Goal: Transaction & Acquisition: Purchase product/service

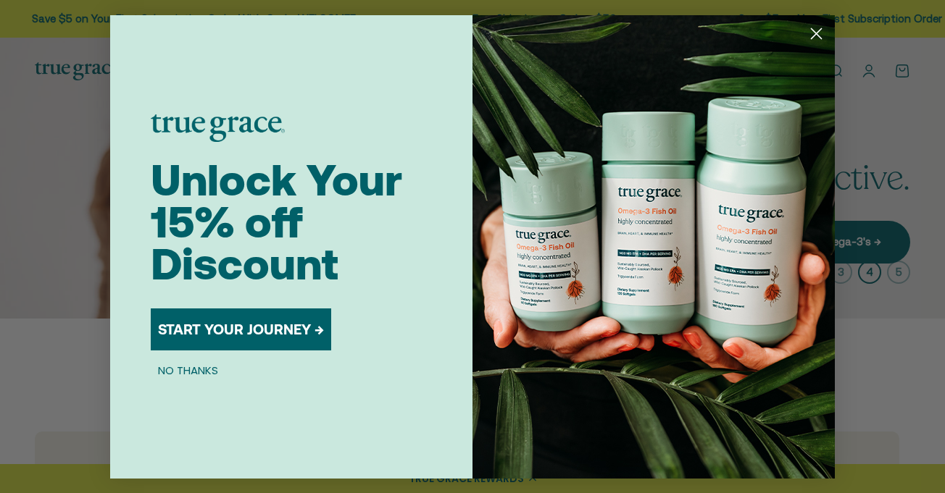
click at [220, 328] on button "START YOUR JOURNEY →" at bounding box center [241, 330] width 180 height 42
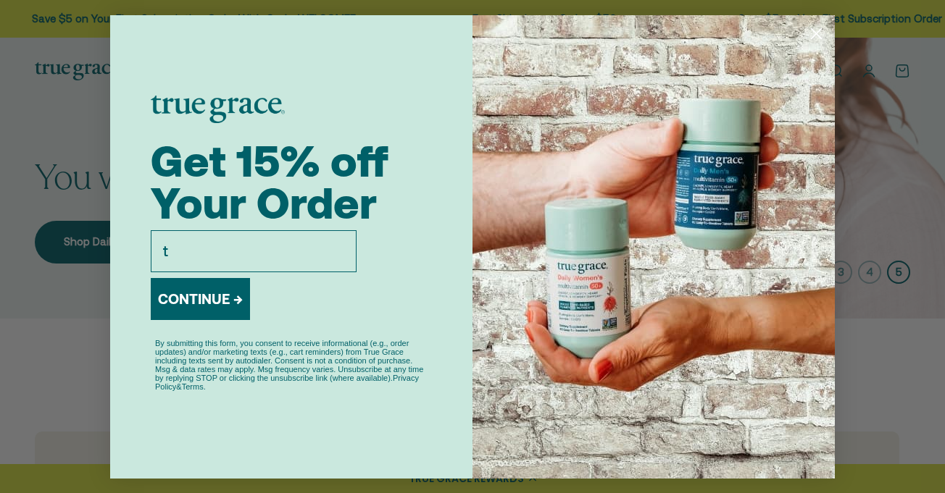
type input "tbogdan63@gmail.com"
click at [191, 296] on button "CONTINUE →" at bounding box center [200, 299] width 99 height 42
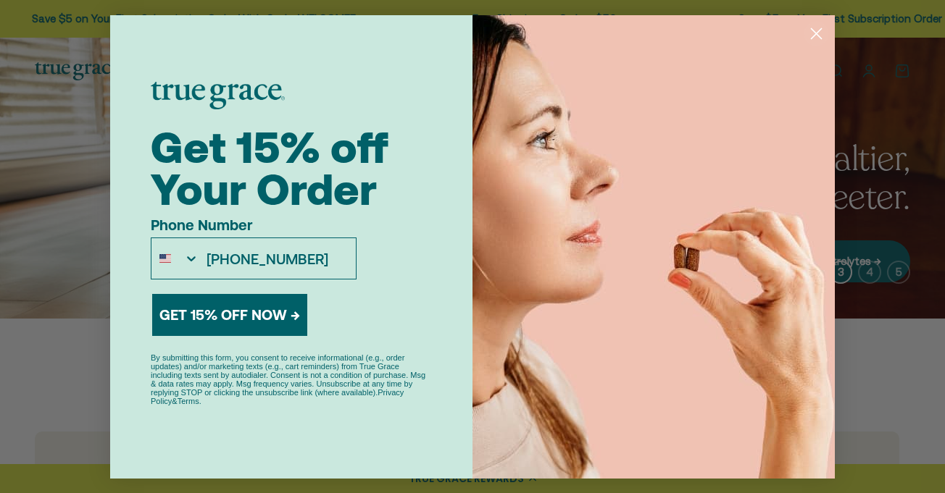
type input "1-920-277-2894"
click at [222, 314] on button "GET 15% OFF NOW →" at bounding box center [229, 315] width 155 height 42
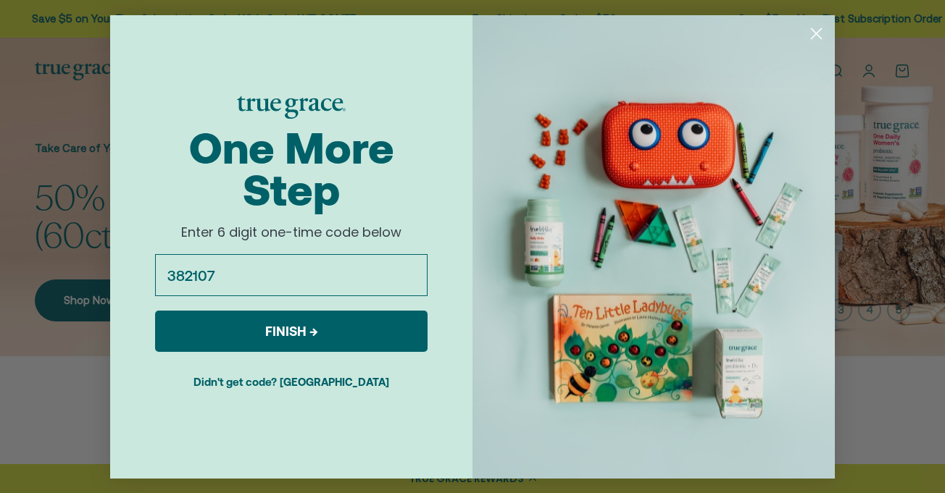
type input "382107"
click at [274, 330] on button "FINISH →" at bounding box center [291, 331] width 272 height 41
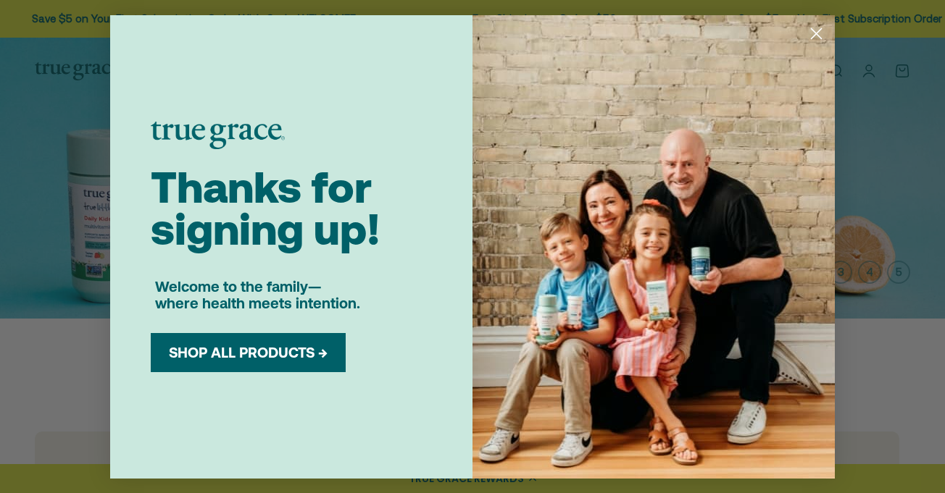
click at [236, 354] on button "SHOP ALL PRODUCTS →" at bounding box center [248, 352] width 173 height 17
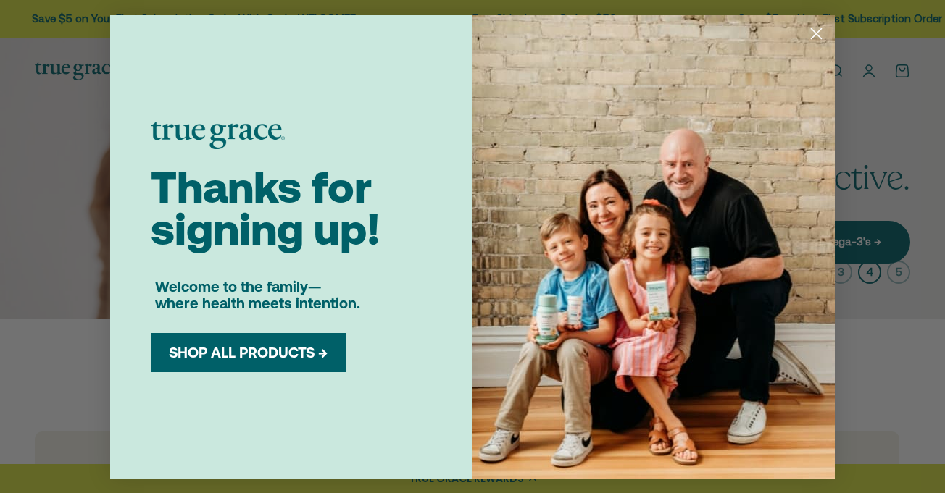
click at [241, 354] on button "SHOP ALL PRODUCTS →" at bounding box center [248, 352] width 173 height 17
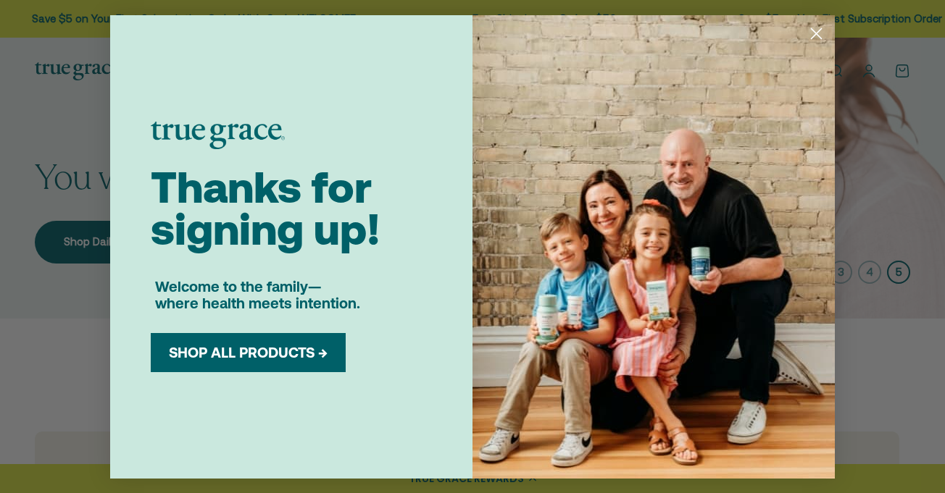
click at [815, 32] on icon "Close dialog" at bounding box center [816, 33] width 10 height 10
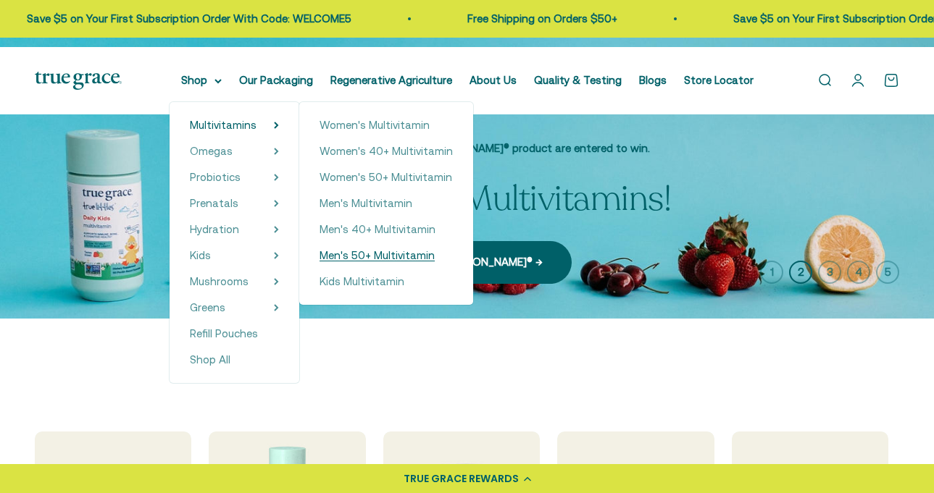
click at [385, 262] on span "Men's 50+ Multivitamin" at bounding box center [376, 255] width 115 height 12
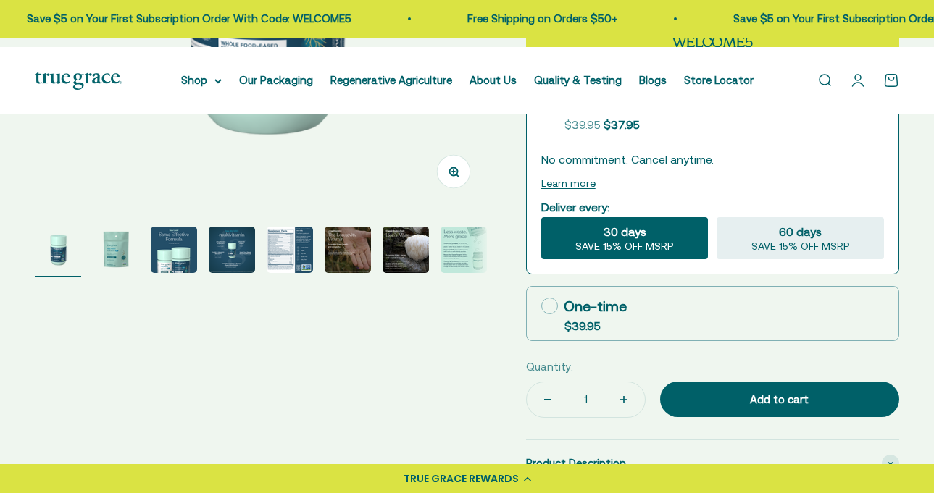
scroll to position [425, 0]
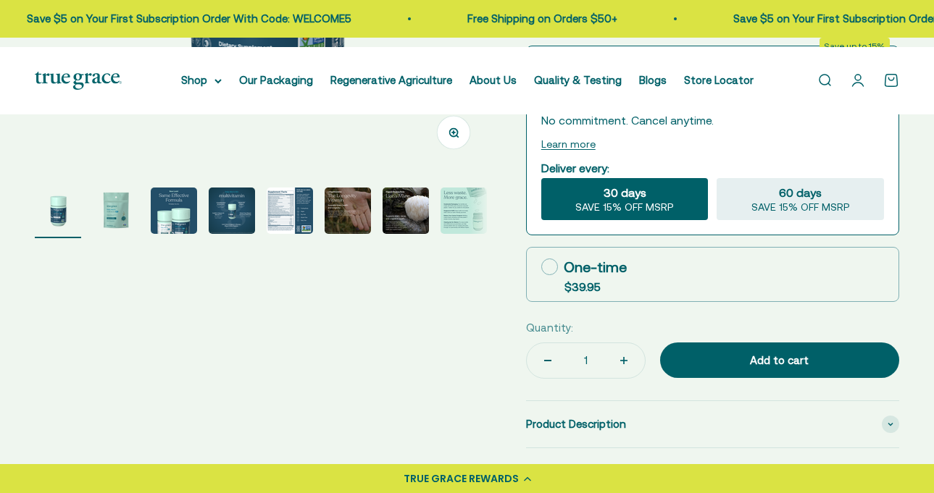
click at [295, 234] on img "Go to item 5" at bounding box center [290, 211] width 46 height 46
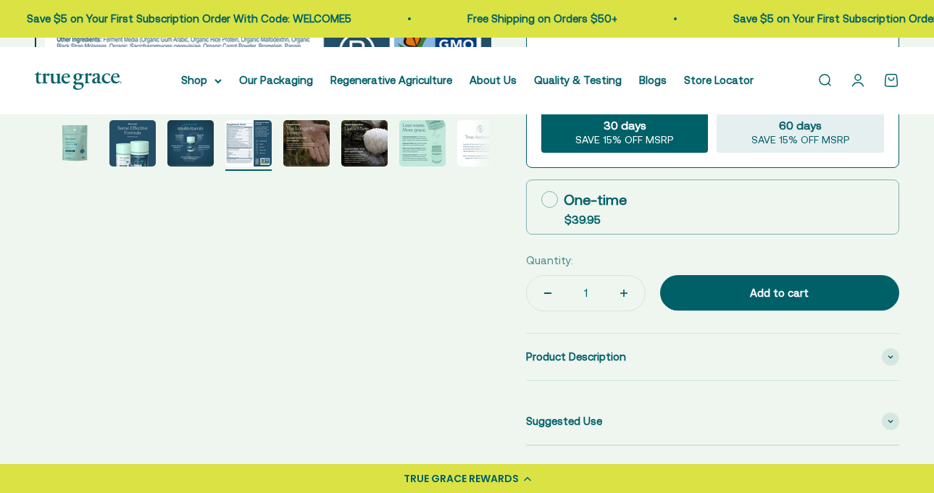
scroll to position [540, 0]
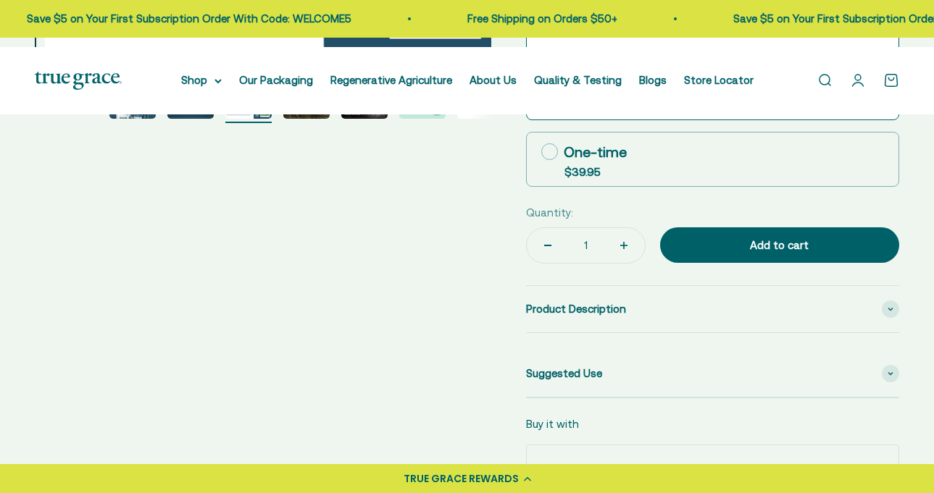
click at [554, 160] on icon at bounding box center [549, 151] width 17 height 17
click at [541, 152] on input "One-time $39.95" at bounding box center [540, 151] width 1 height 1
radio input "true"
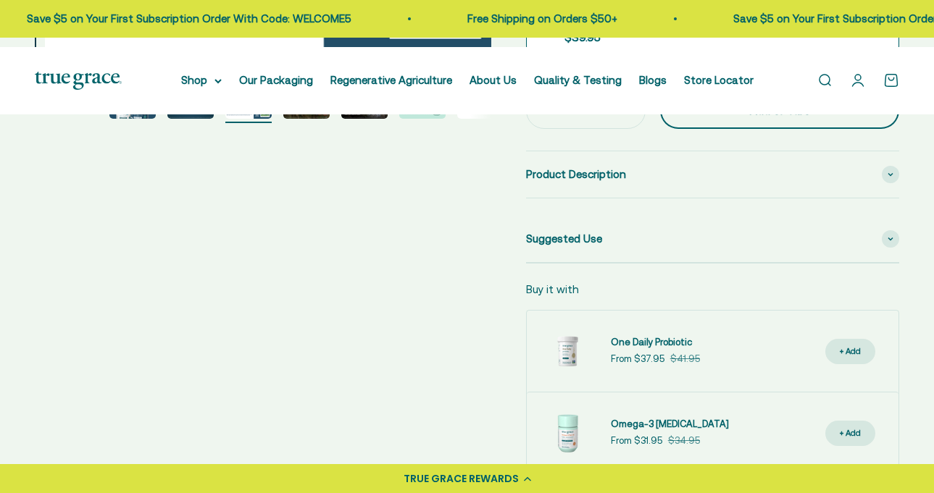
click at [777, 120] on div "Add to cart" at bounding box center [779, 110] width 181 height 17
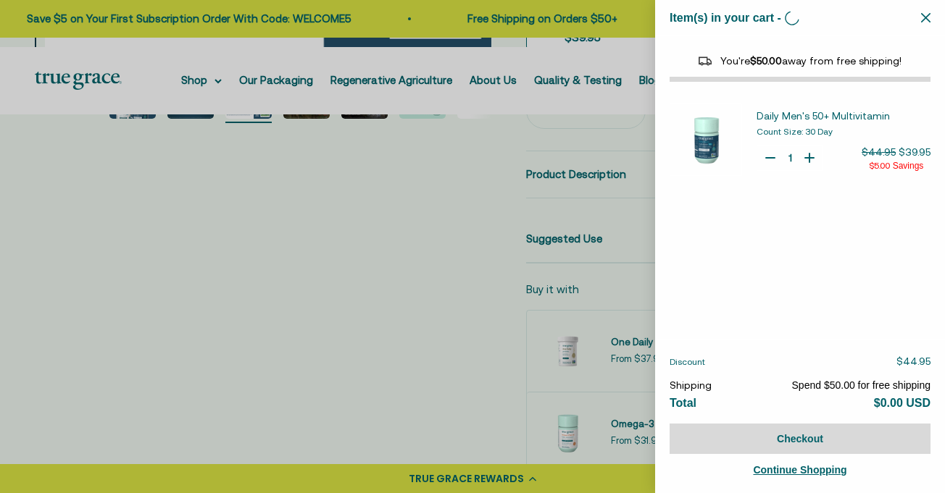
click at [924, 17] on icon "Close" at bounding box center [925, 17] width 9 height 9
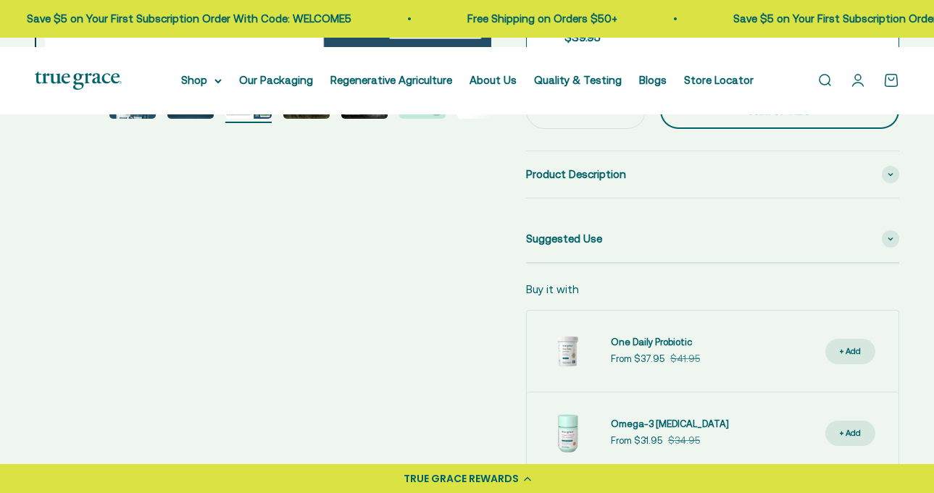
click at [783, 120] on div "Add to cart" at bounding box center [779, 110] width 181 height 17
type input "11"
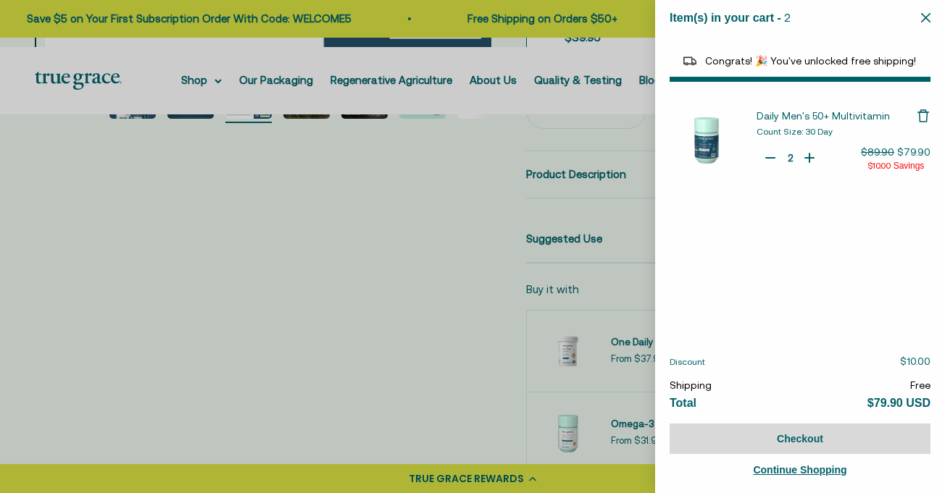
select select "44882806636758"
select select "42422654566614"
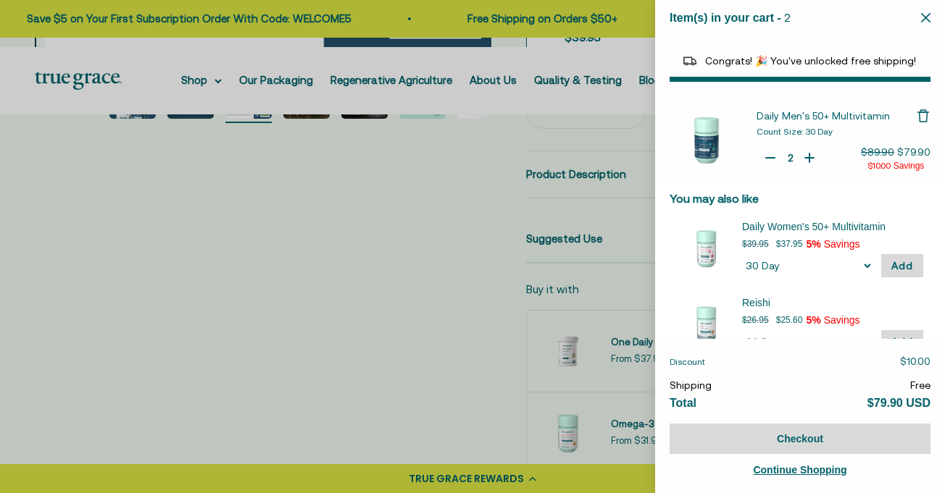
type input "1"
click at [763, 156] on icon "Your Cart" at bounding box center [770, 158] width 14 height 14
click at [926, 15] on icon "Close" at bounding box center [925, 17] width 9 height 9
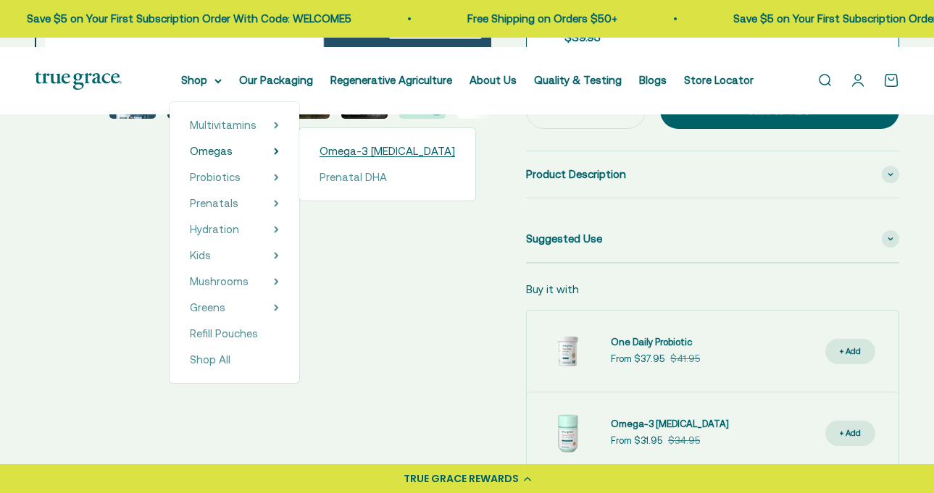
click at [360, 157] on span "Omega-3 [MEDICAL_DATA]" at bounding box center [386, 151] width 135 height 12
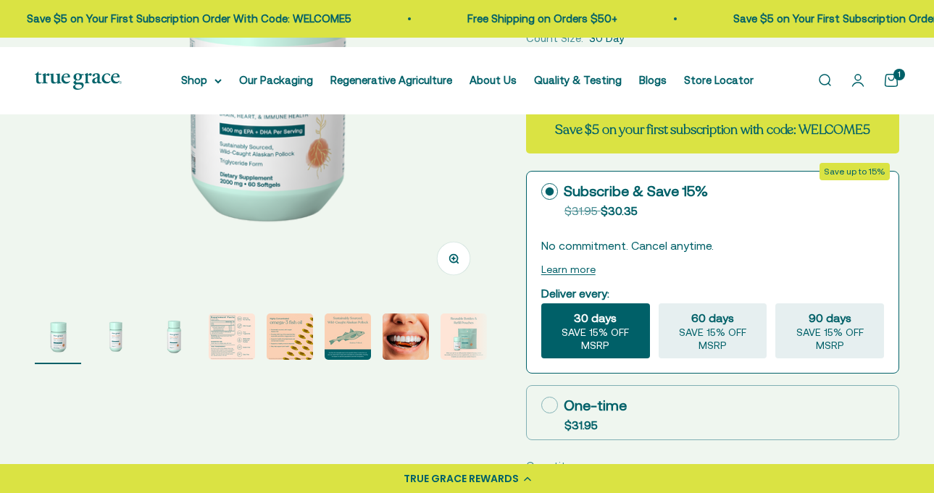
scroll to position [338, 0]
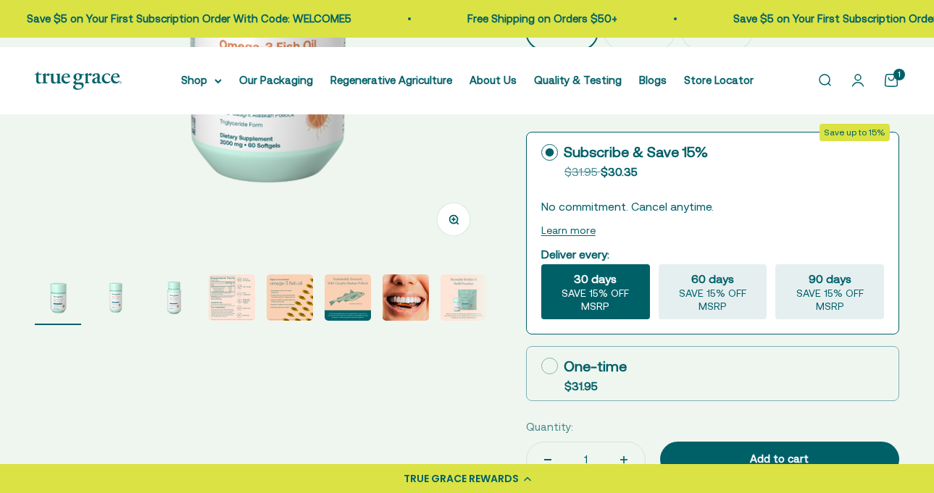
click at [816, 88] on link "Open search" at bounding box center [824, 80] width 16 height 16
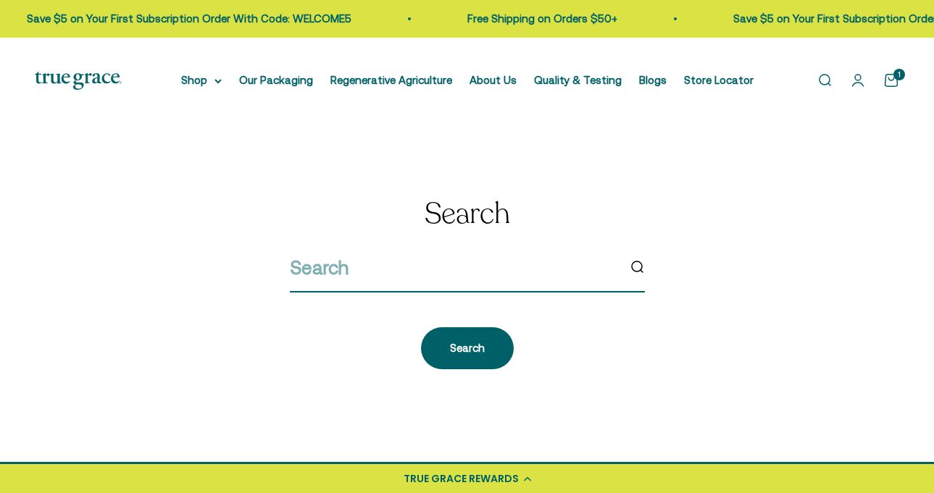
click at [411, 283] on input "search" at bounding box center [453, 268] width 327 height 30
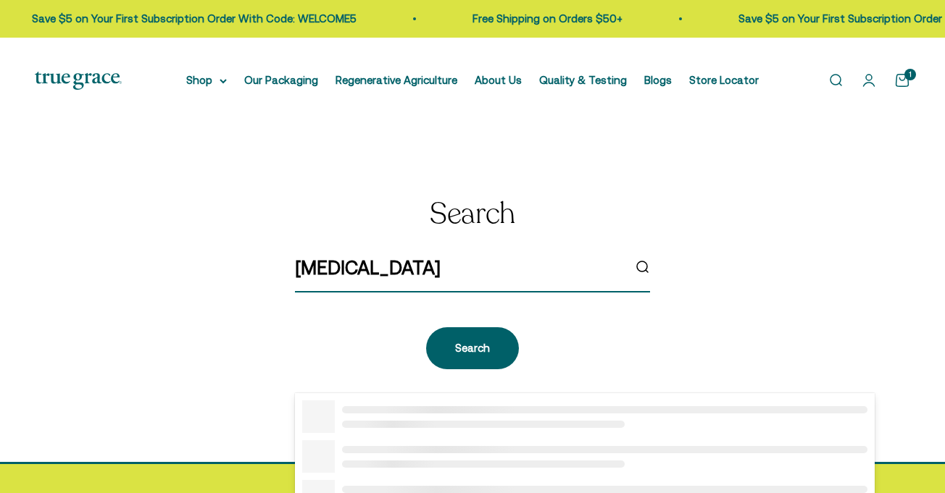
type input "vitamin d3"
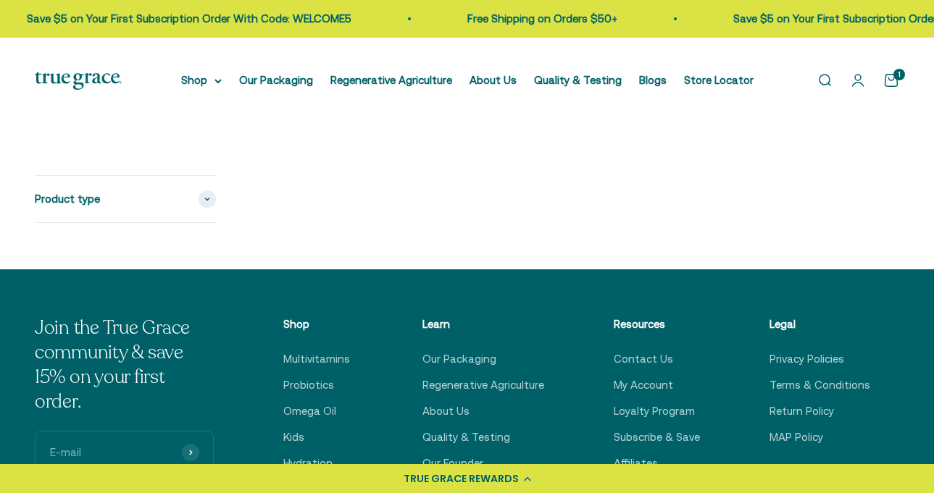
scroll to position [1159, 0]
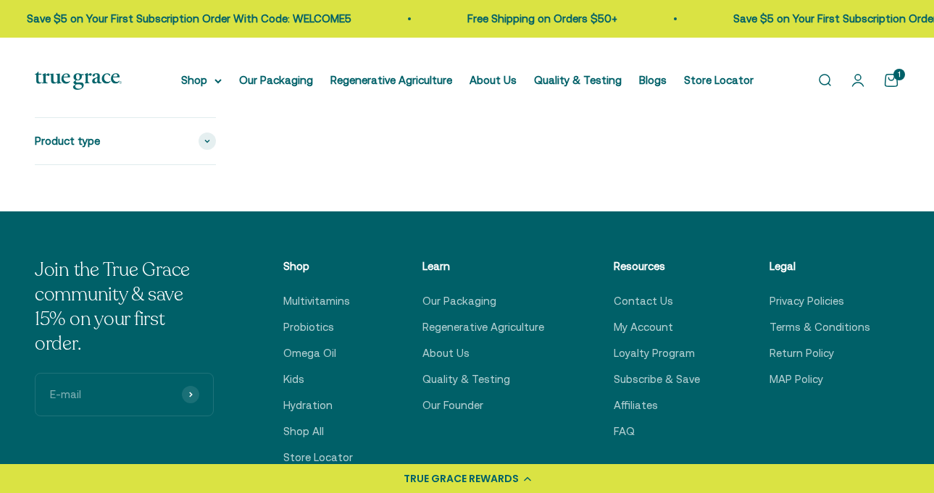
click at [571, 112] on icon "5 out 5 stars rating in total 4 reviews. Jump to reviews." at bounding box center [565, 106] width 11 height 11
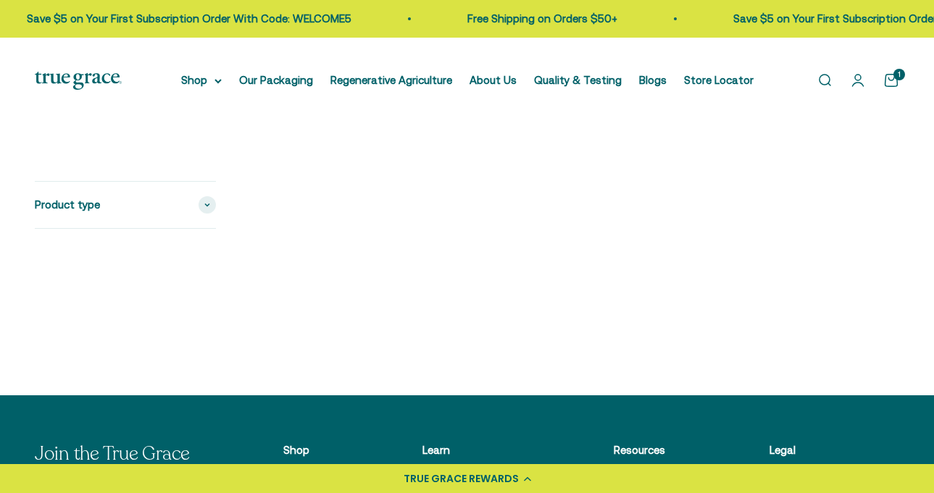
scroll to position [956, 0]
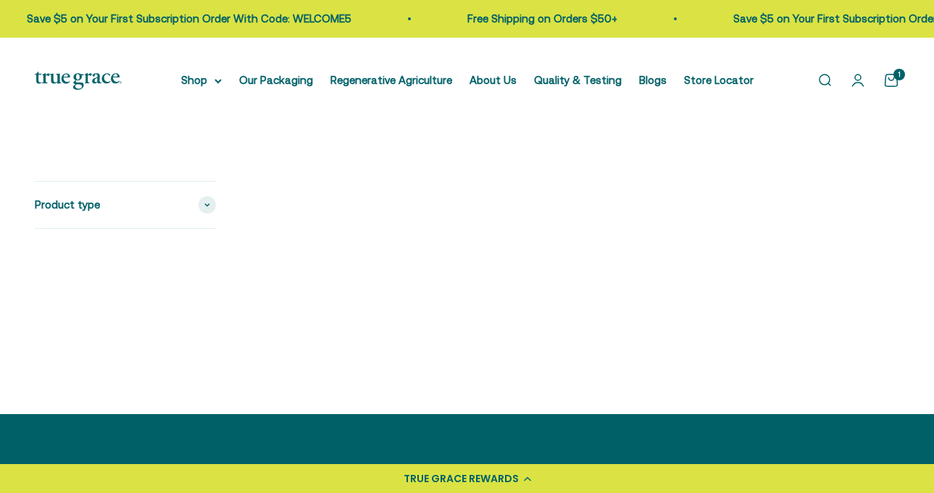
click at [364, 267] on img at bounding box center [353, 164] width 204 height 204
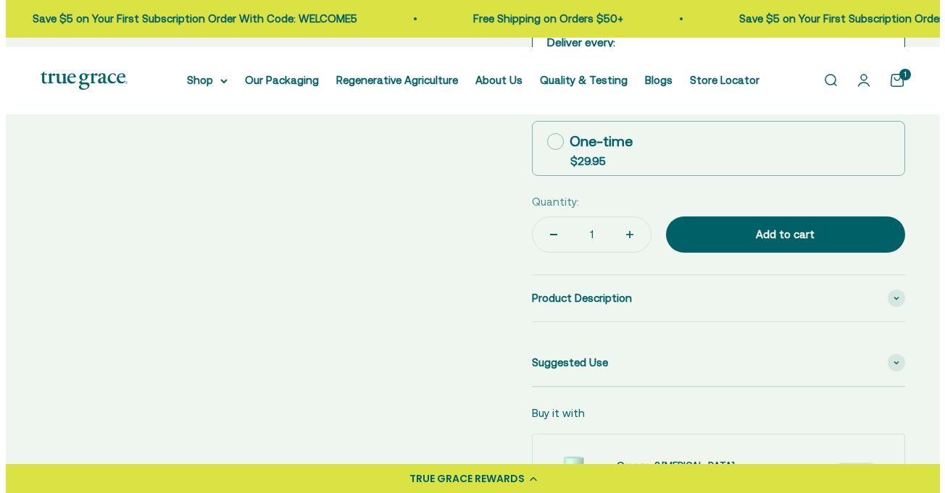
scroll to position [589, 0]
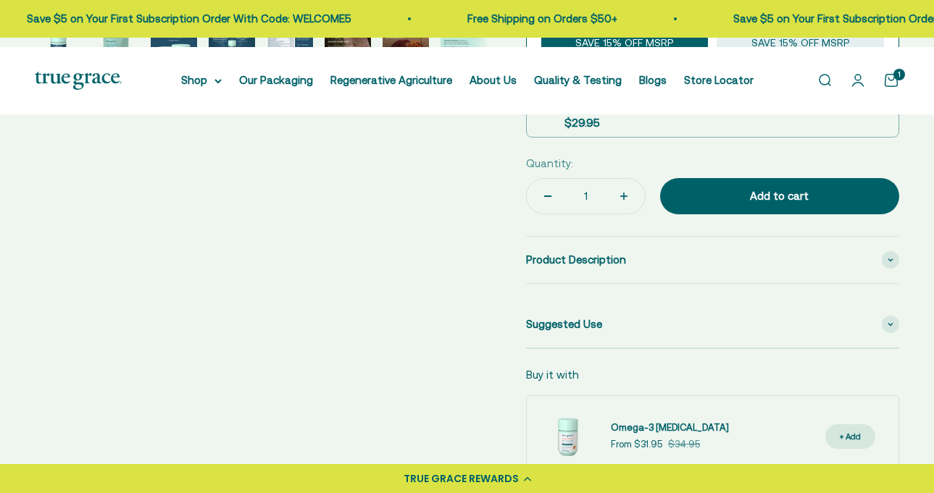
click at [552, 112] on icon at bounding box center [549, 103] width 17 height 17
click at [541, 104] on input "One-time $29.95" at bounding box center [540, 103] width 1 height 1
radio input "true"
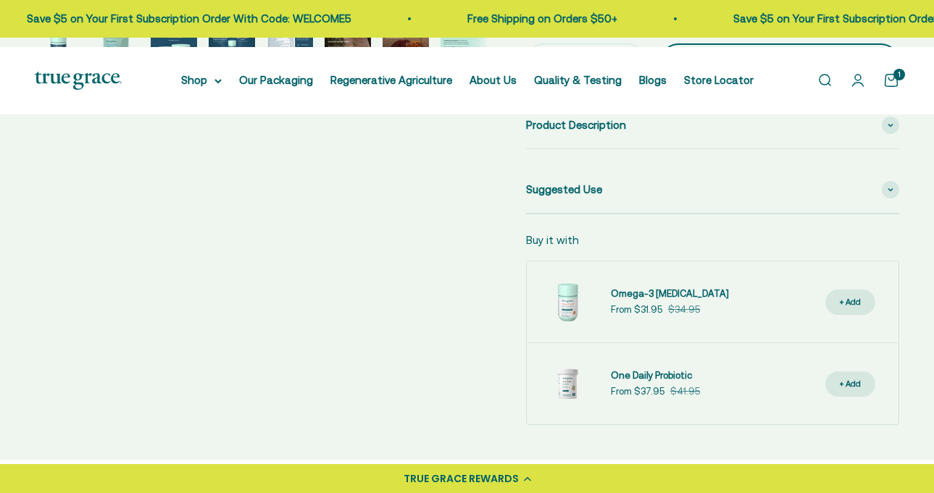
click at [766, 70] on div "Add to cart" at bounding box center [779, 61] width 181 height 17
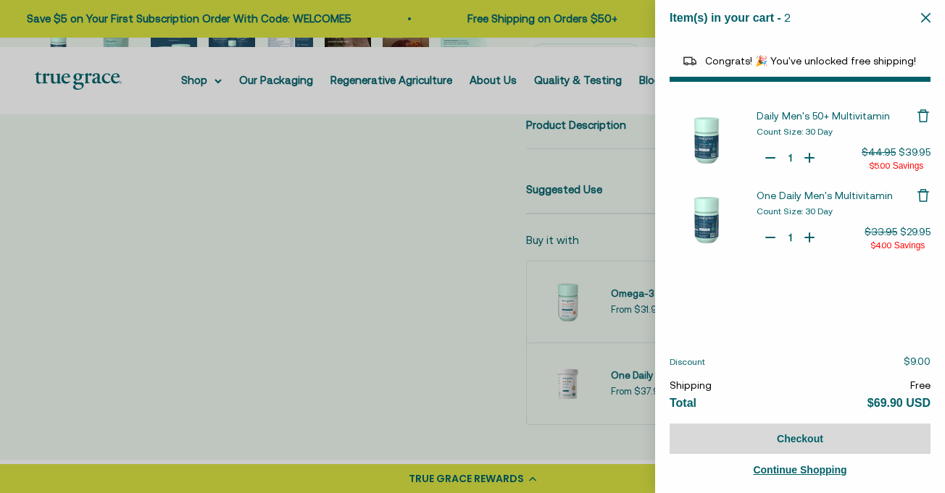
select select "44882806636758"
select select "42422654566614"
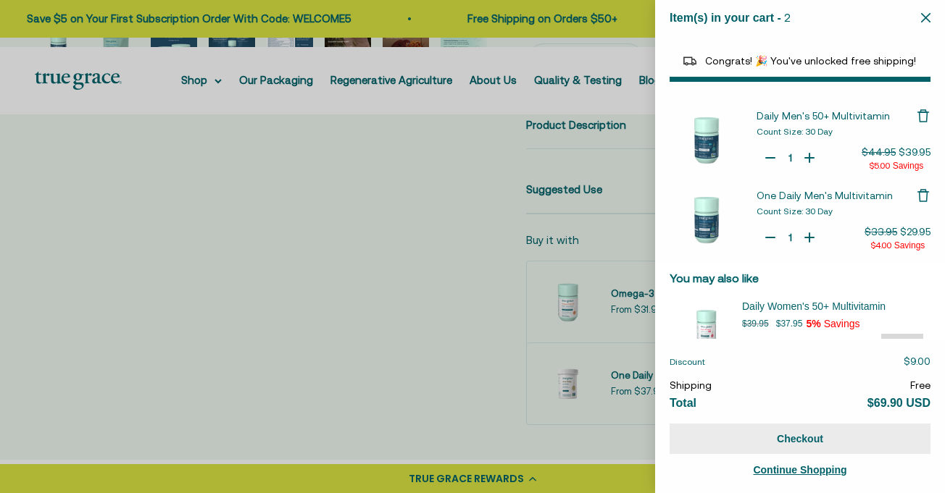
click at [798, 435] on button "Checkout" at bounding box center [799, 439] width 261 height 30
